Goal: Task Accomplishment & Management: Manage account settings

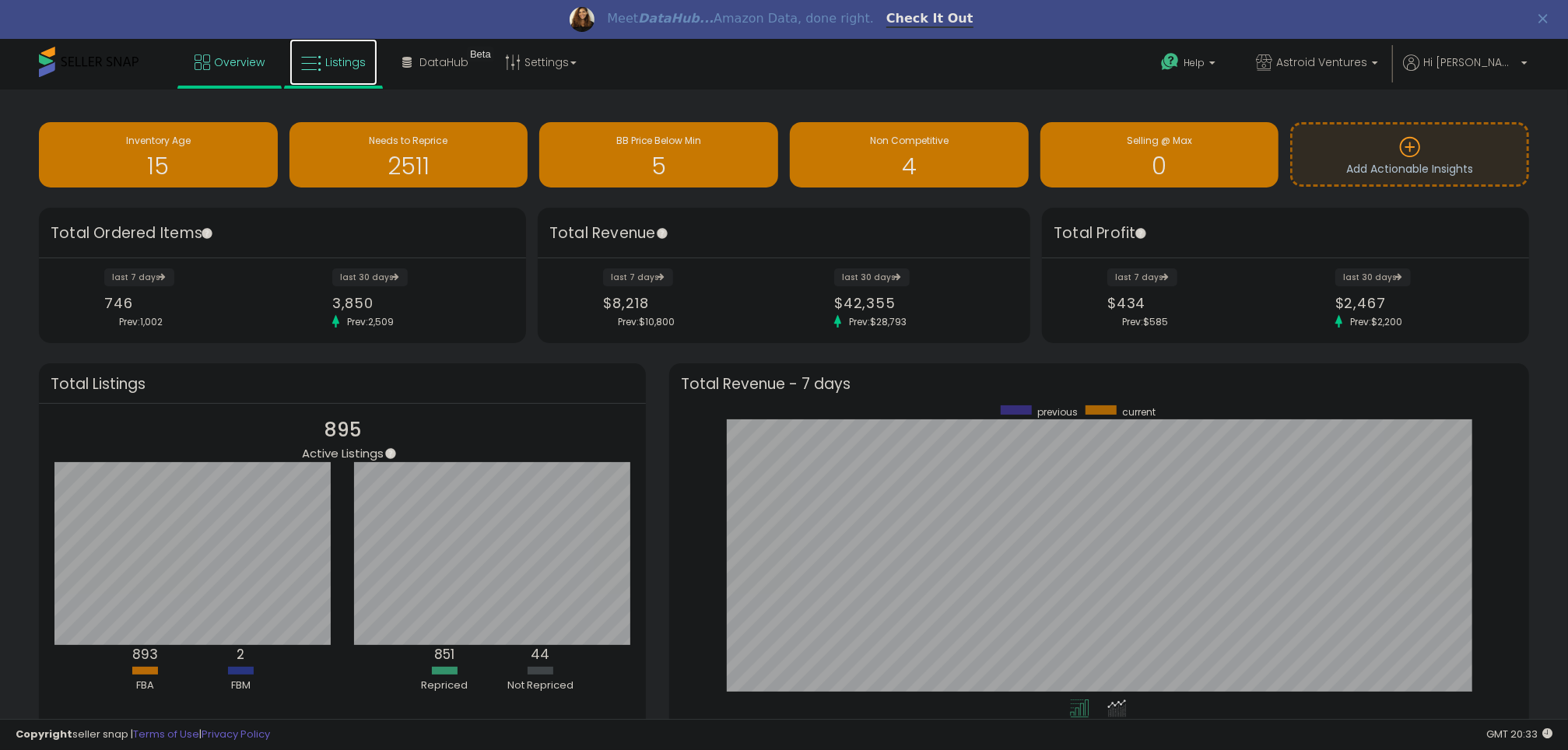
click at [360, 60] on span "Listings" at bounding box center [345, 63] width 41 height 16
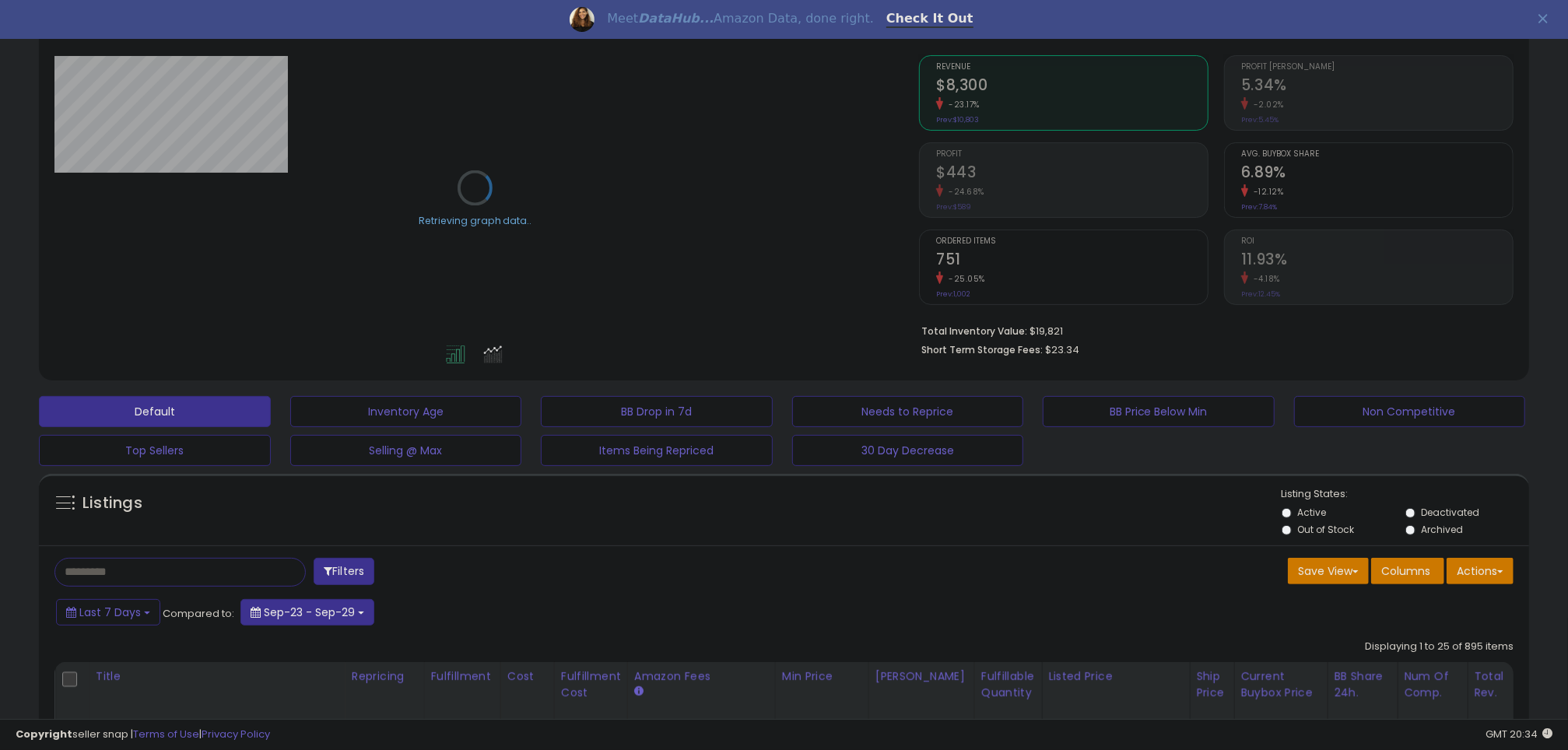
scroll to position [144, 0]
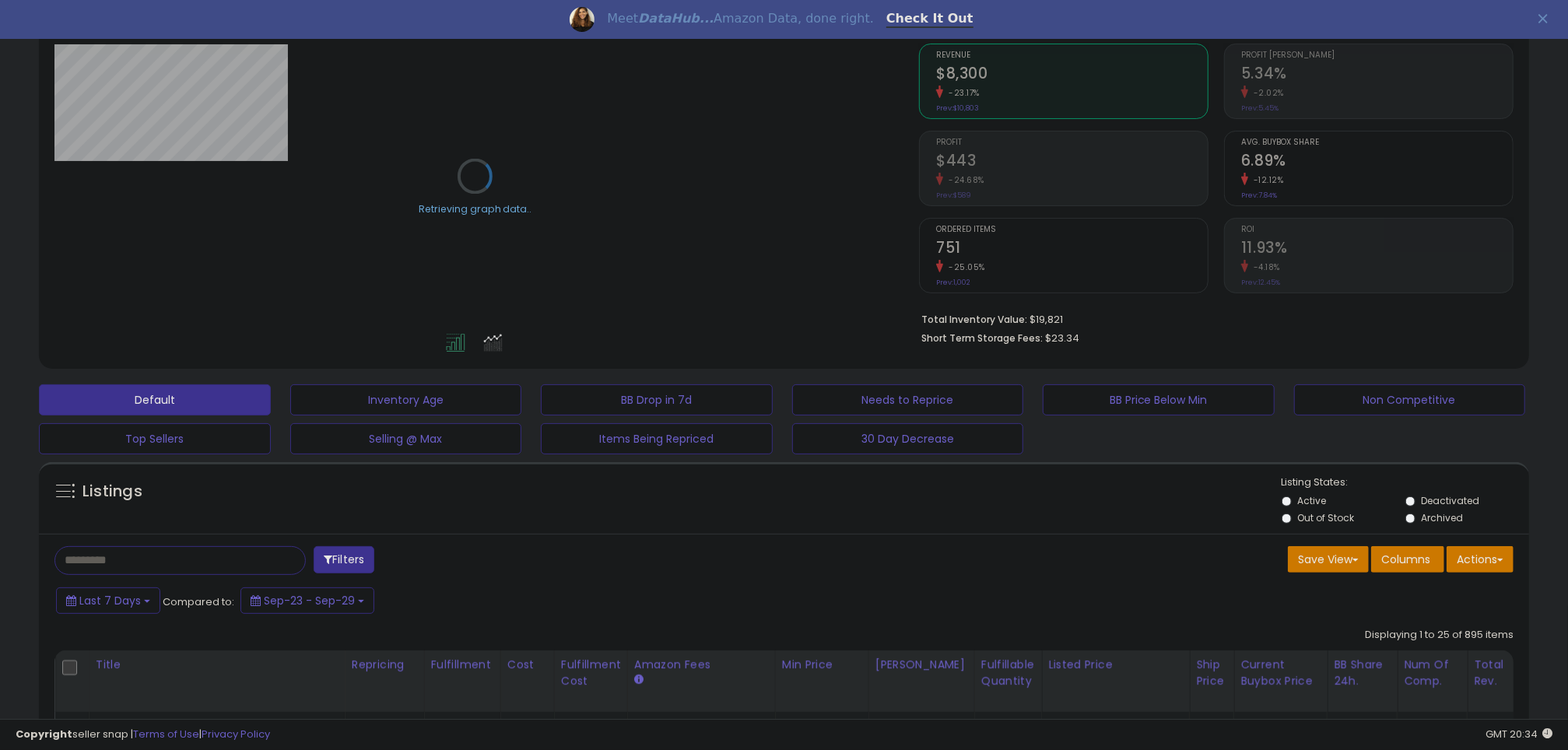
click at [197, 551] on input "text" at bounding box center [167, 560] width 222 height 27
type input "******"
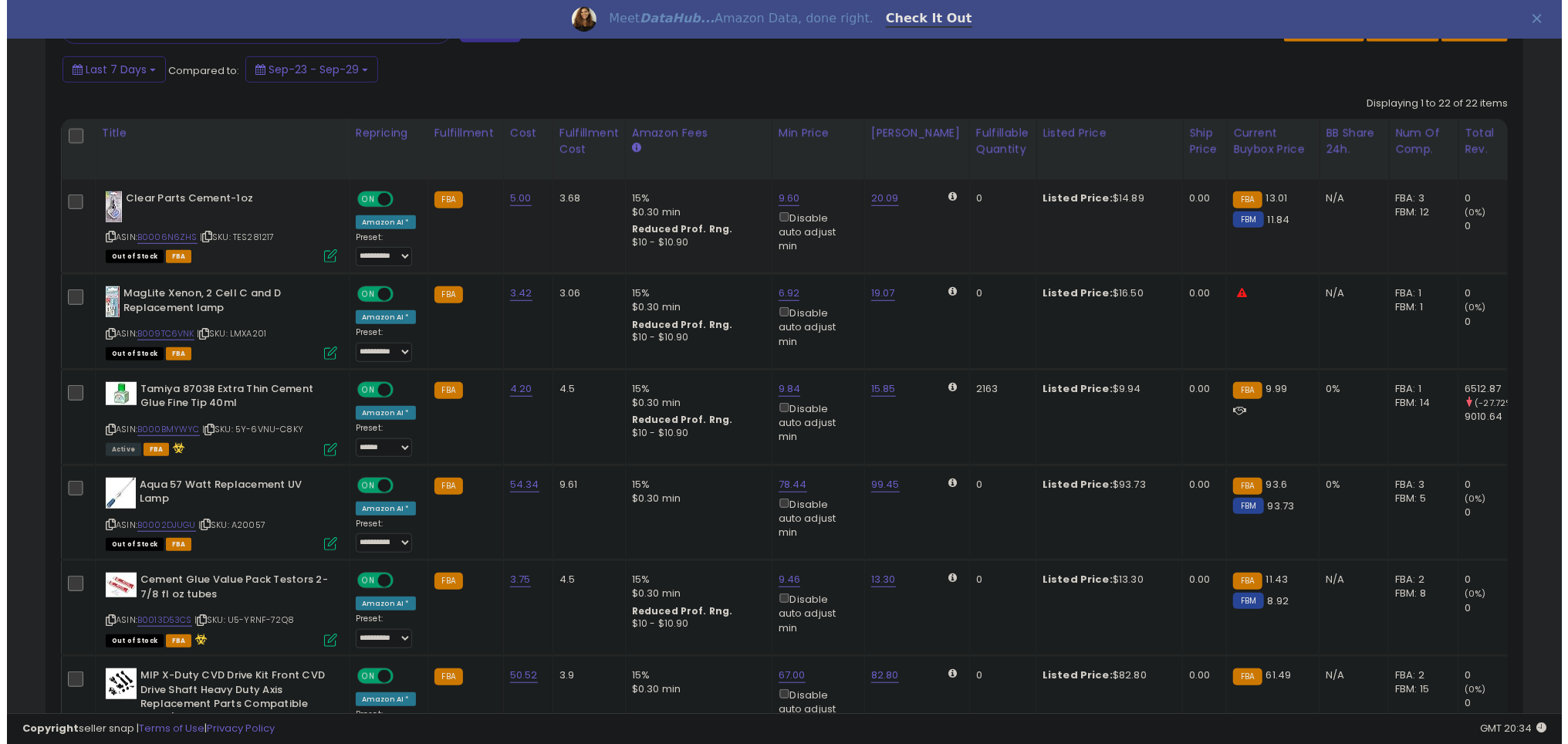
scroll to position [679, 0]
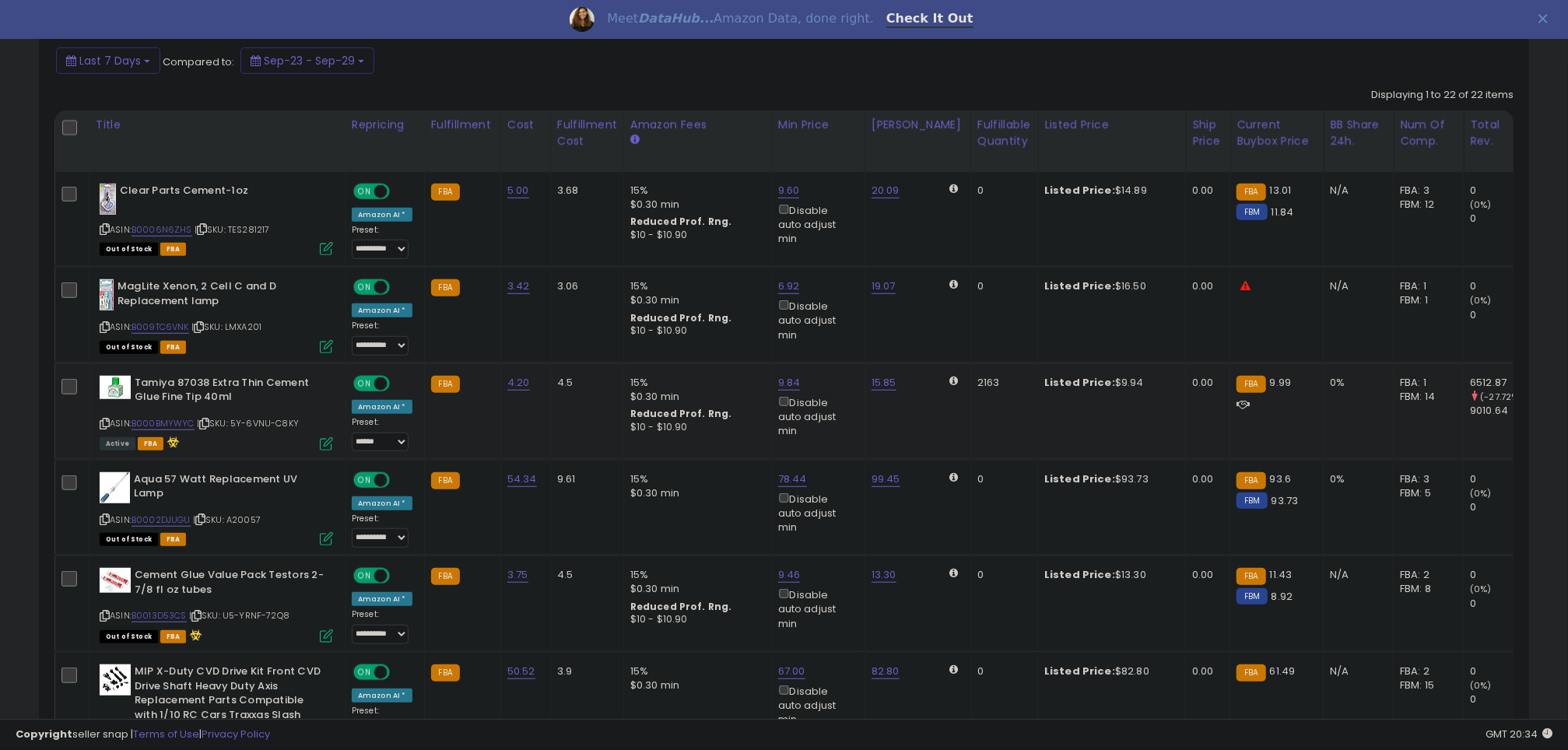
click at [328, 437] on icon at bounding box center [326, 443] width 13 height 13
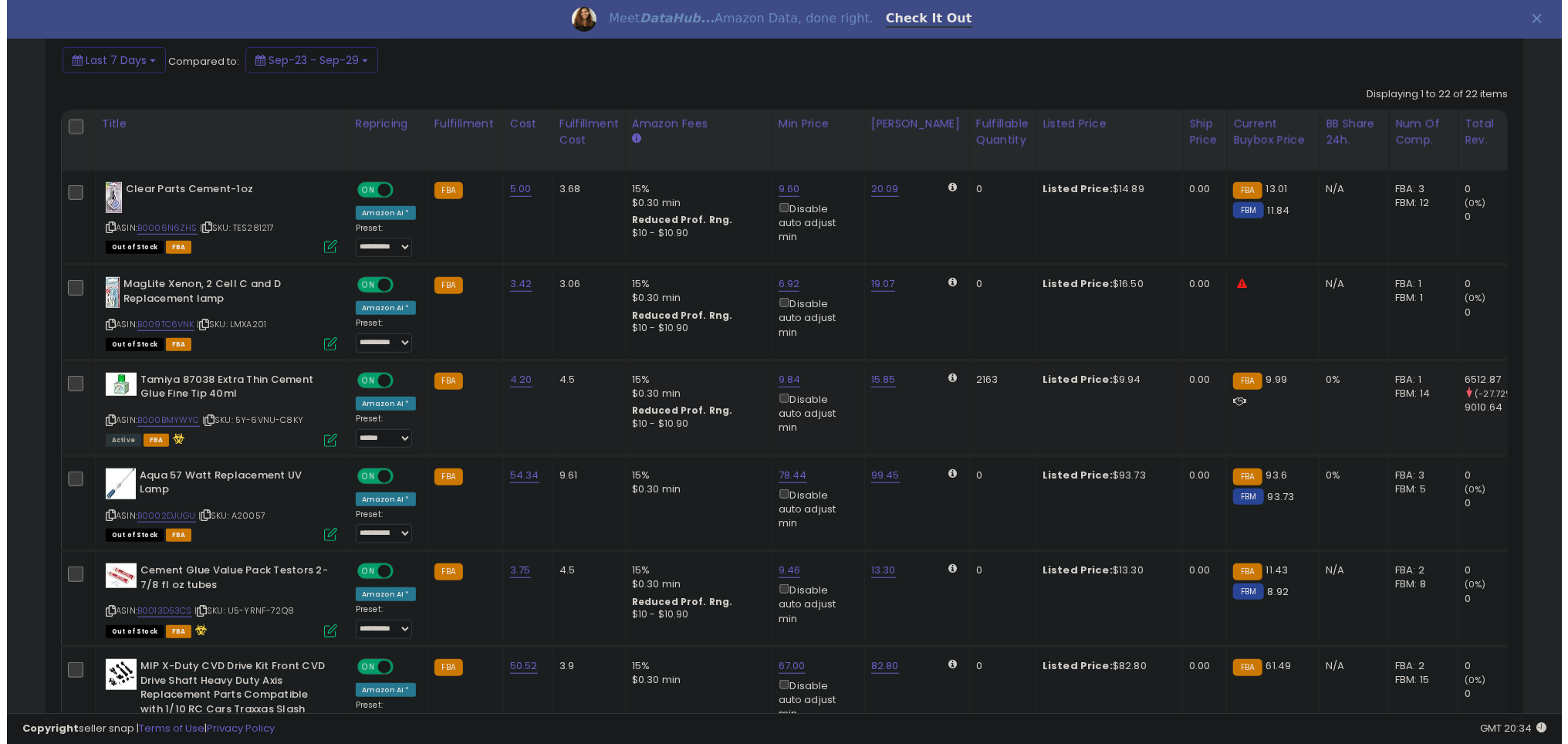
scroll to position [316, 865]
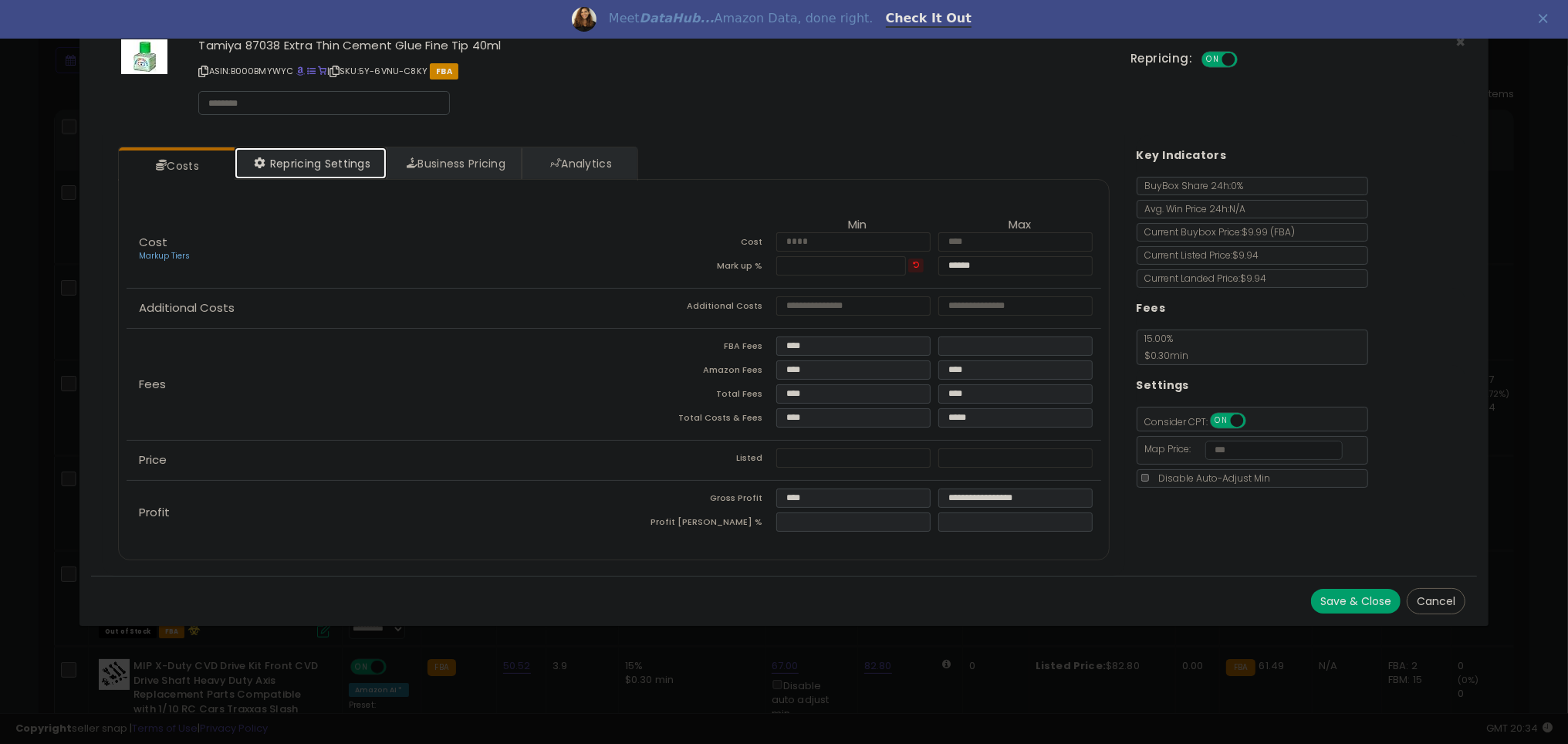
click at [318, 159] on link "Repricing Settings" at bounding box center [310, 164] width 153 height 32
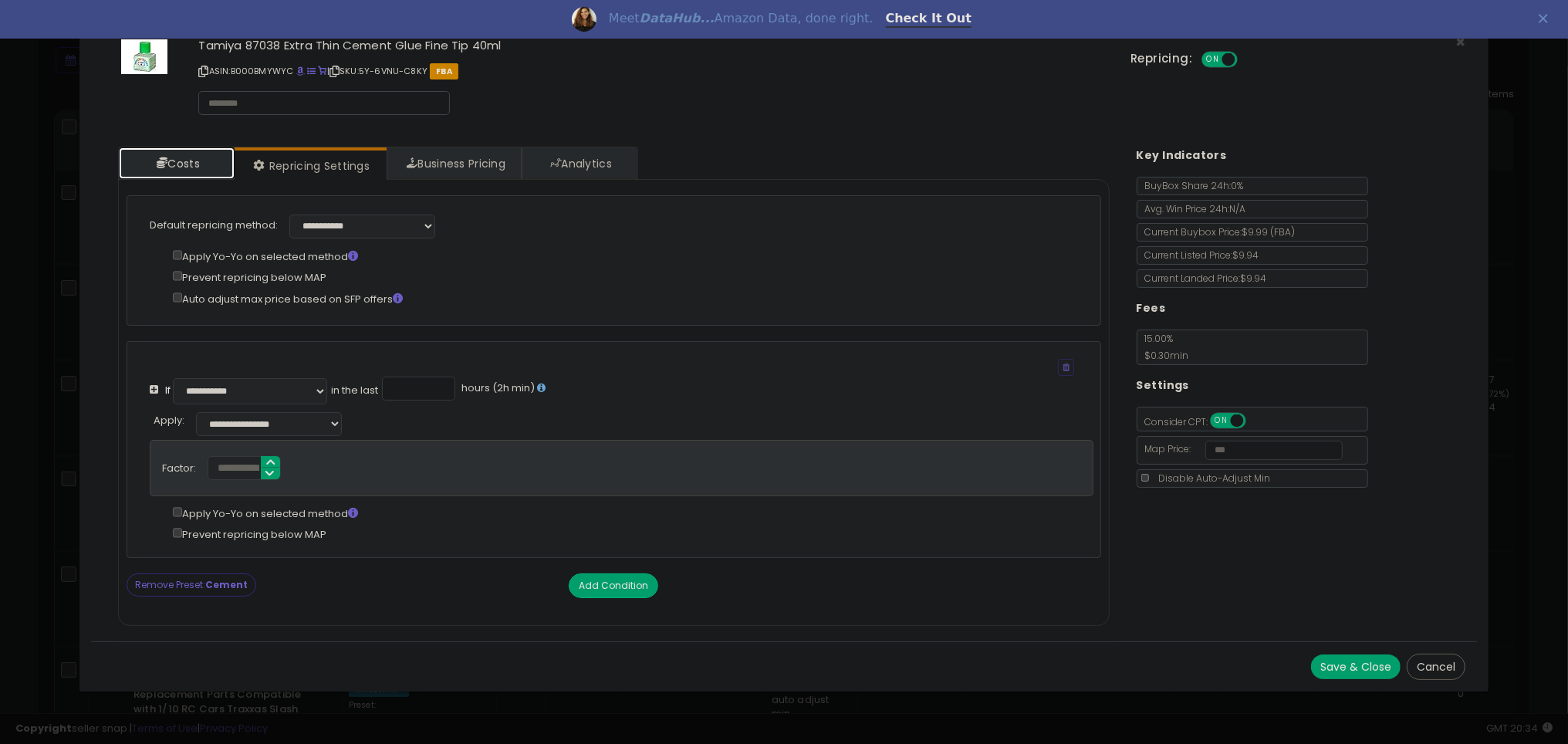
click at [154, 157] on link "Costs" at bounding box center [177, 164] width 116 height 32
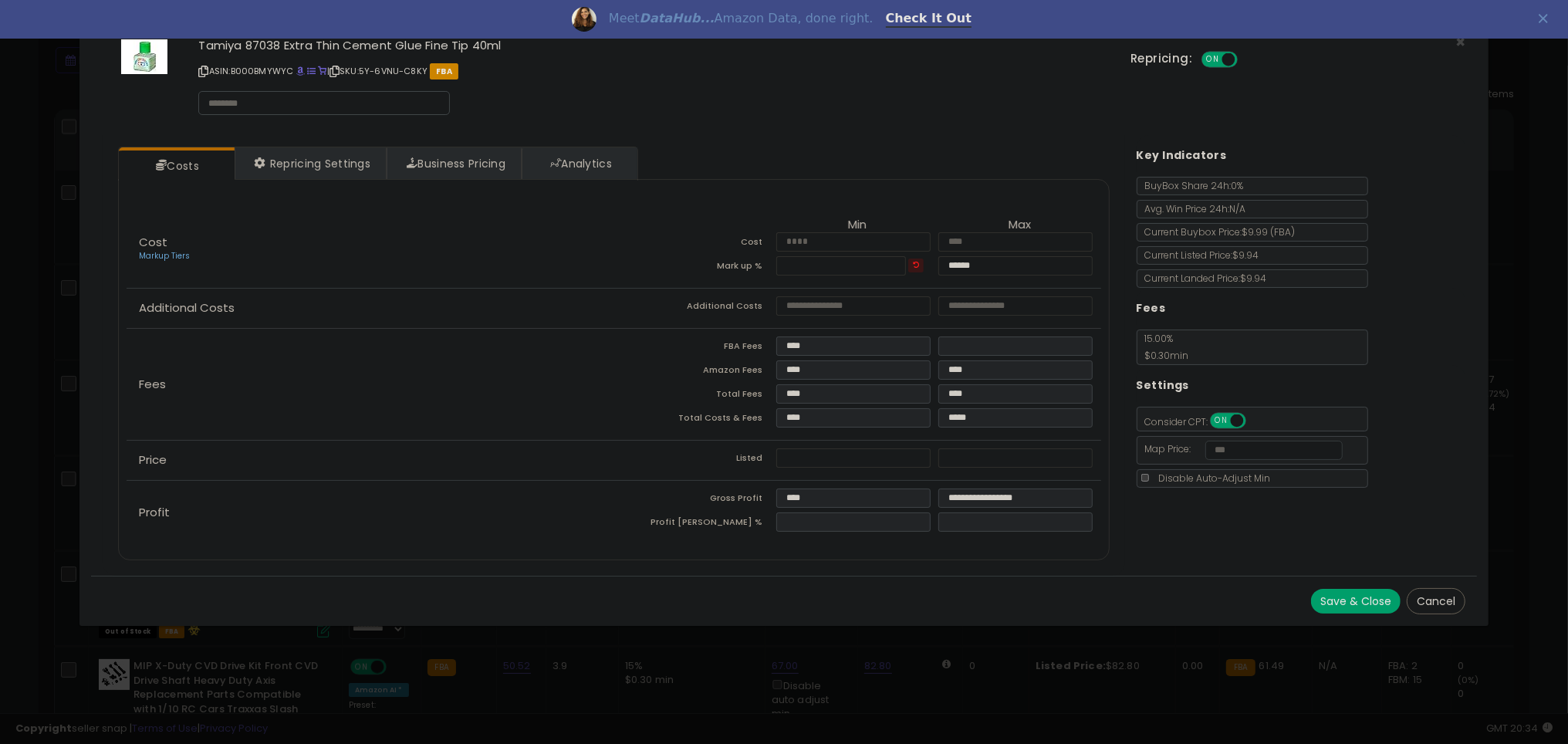
click at [1100, 678] on div "× Close Tamiya 87038 Extra Thin Cement Glue Fine Tip 40ml ASIN: B000BMYWYC | SK…" at bounding box center [784, 372] width 1568 height 744
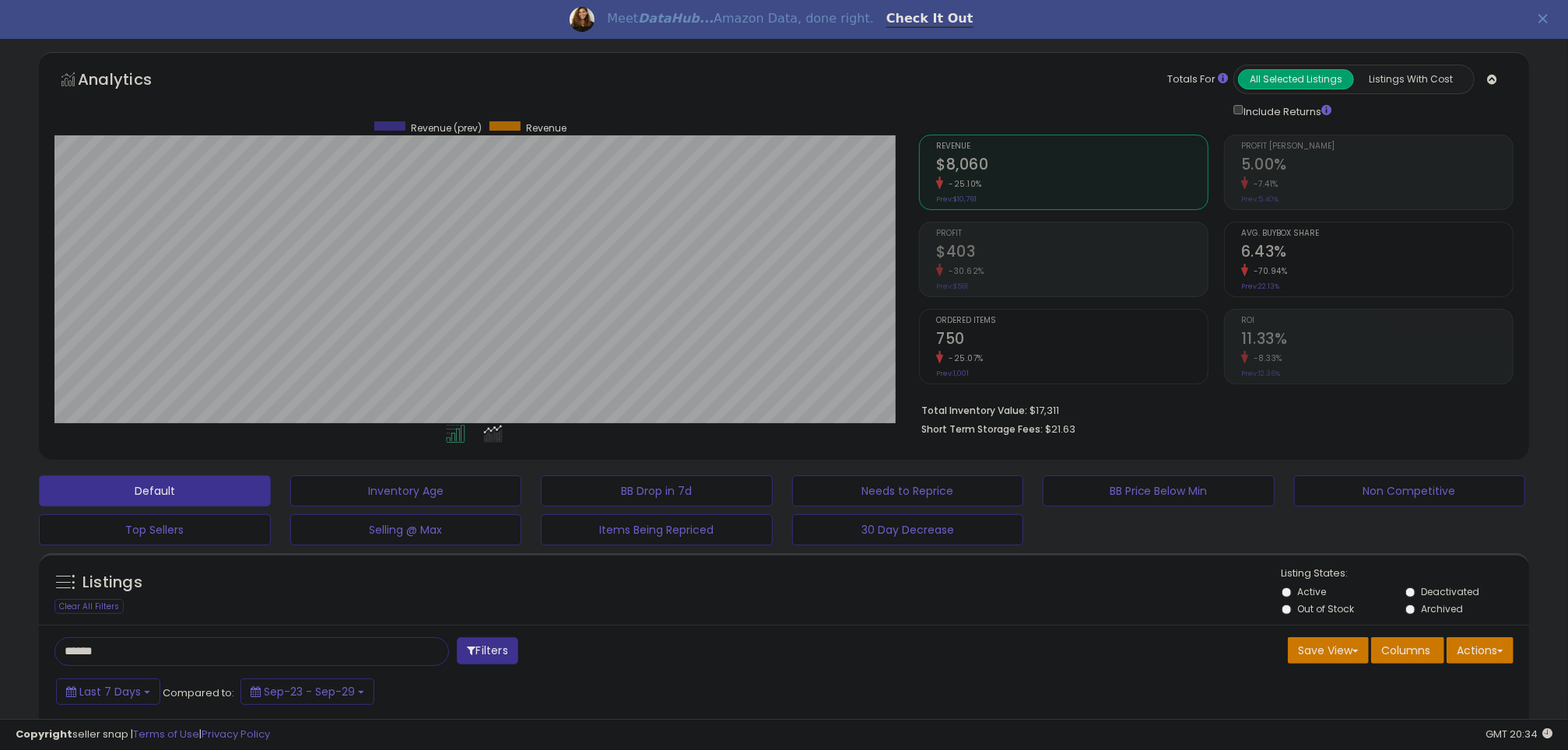
scroll to position [0, 0]
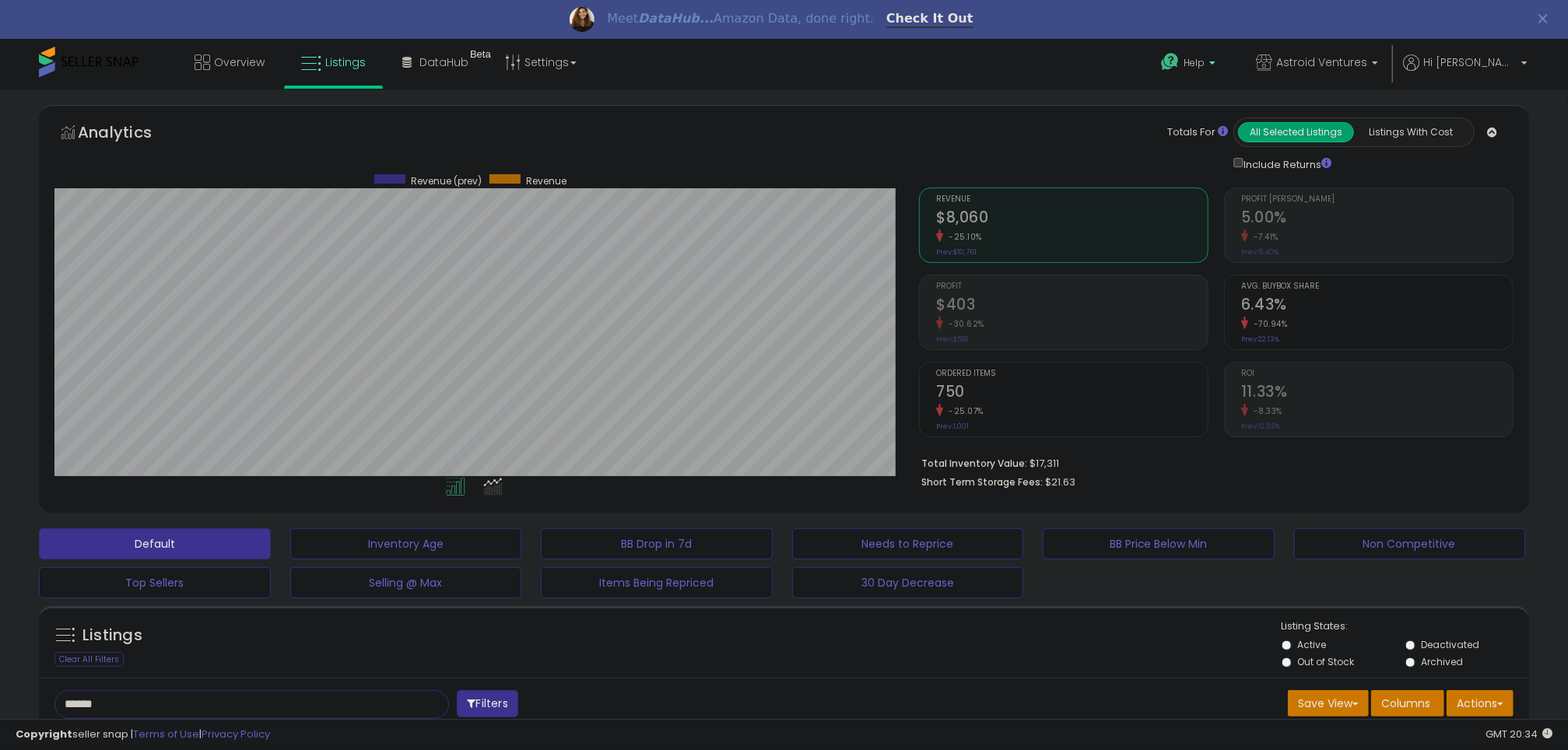
click at [1205, 62] on span "Help" at bounding box center [1194, 62] width 21 height 13
click at [1232, 169] on link "Search Knowledge Hub" at bounding box center [1203, 170] width 80 height 30
click at [1434, 689] on span "The team will get back to you on this. Our usual reply time is a few minutes. Y…" at bounding box center [1419, 714] width 192 height 75
